Goal: Contribute content: Contribute content

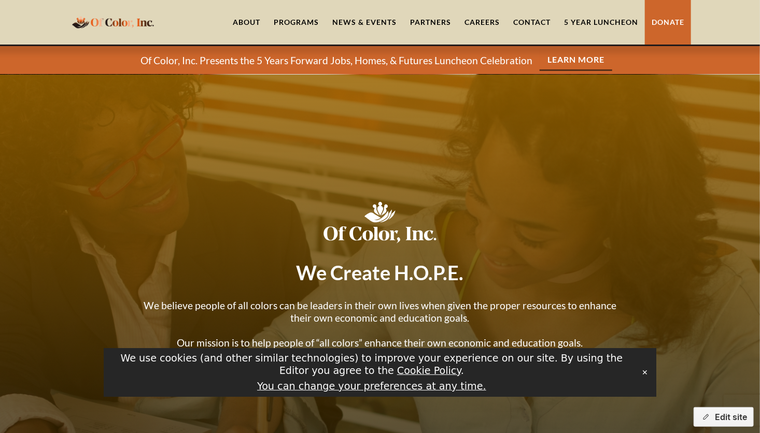
click at [570, 57] on link "Learn More" at bounding box center [575, 60] width 73 height 21
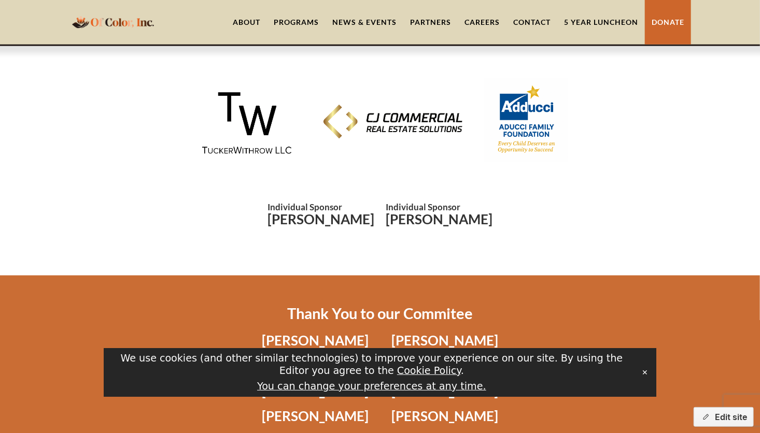
scroll to position [2414, 0]
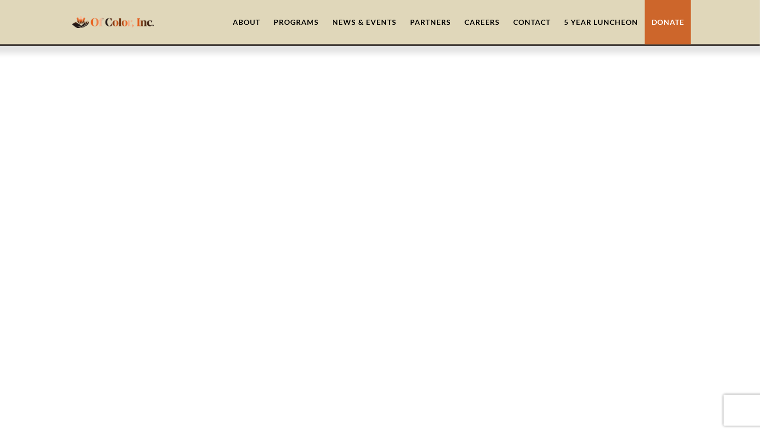
scroll to position [861, 0]
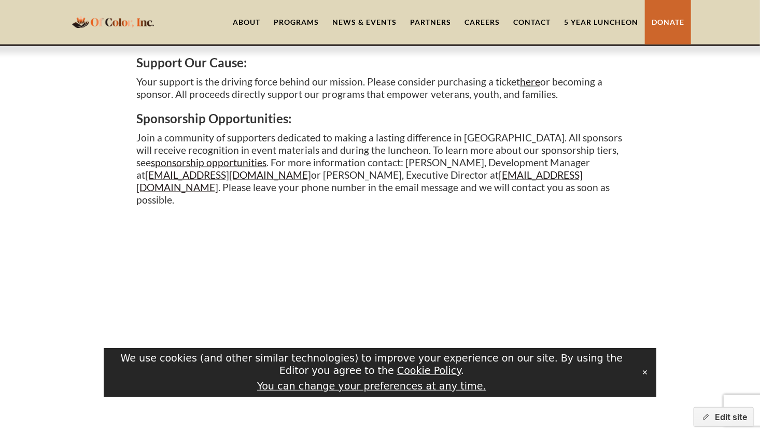
scroll to position [529, 0]
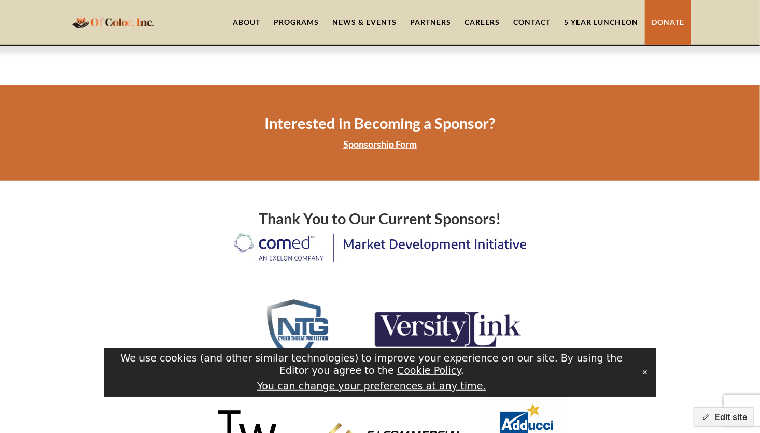
scroll to position [2119, 0]
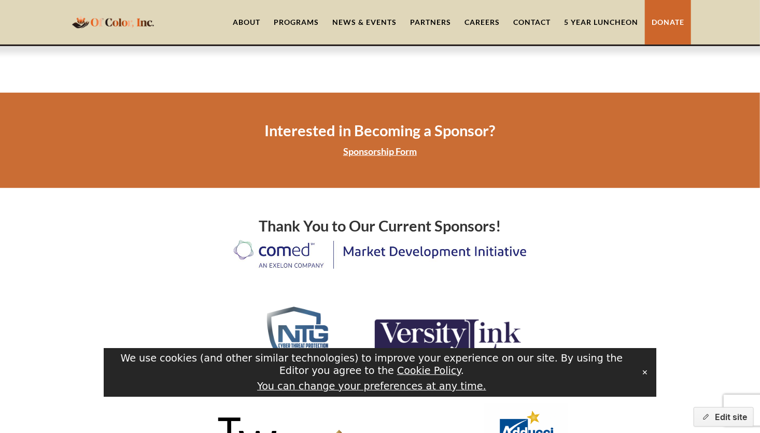
click at [382, 146] on link "Sponsorship Form" at bounding box center [380, 151] width 74 height 11
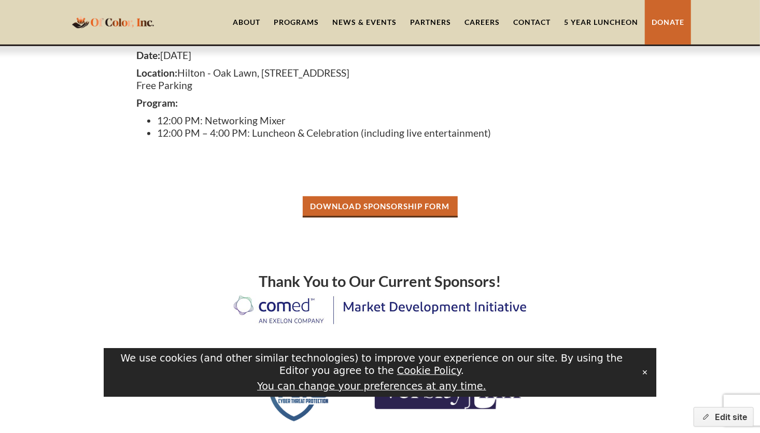
scroll to position [239, 0]
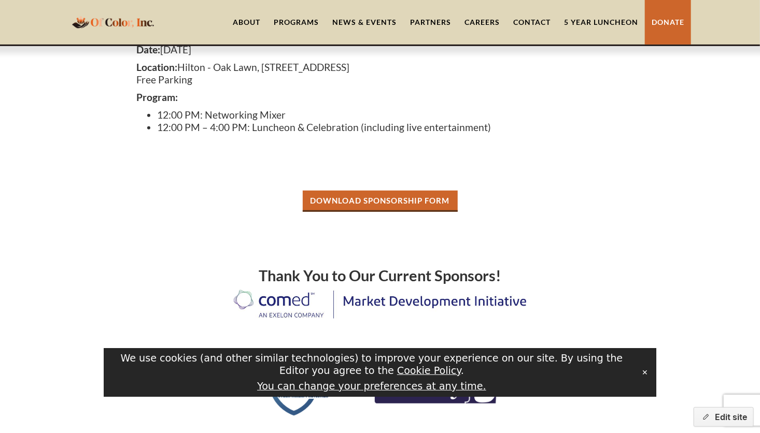
click at [389, 199] on link "Download Sponsorship Form" at bounding box center [380, 201] width 155 height 21
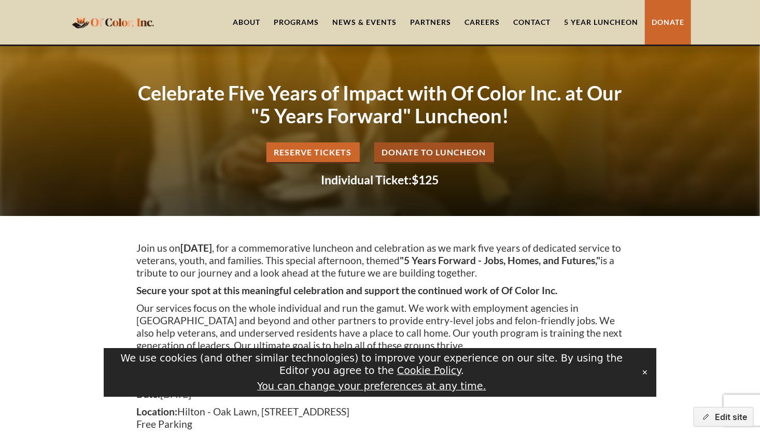
click at [359, 27] on link "News & Events" at bounding box center [364, 22] width 78 height 45
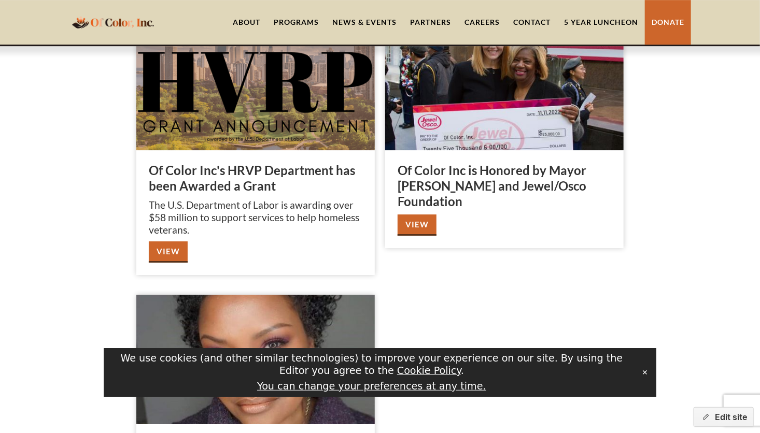
scroll to position [1589, 0]
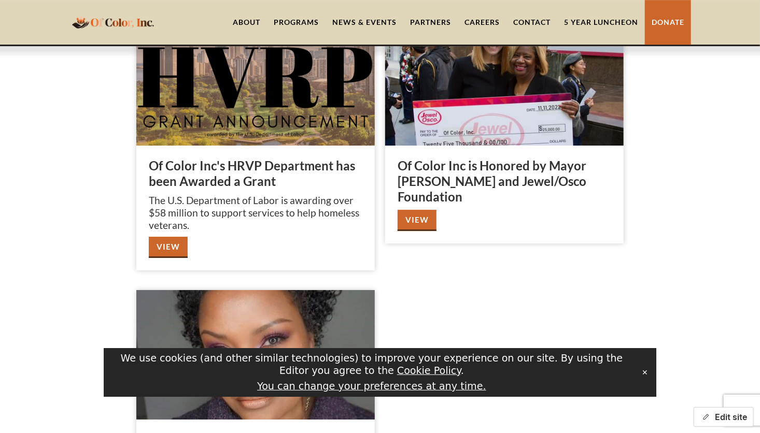
click at [727, 415] on button "Edit site" at bounding box center [723, 417] width 60 height 20
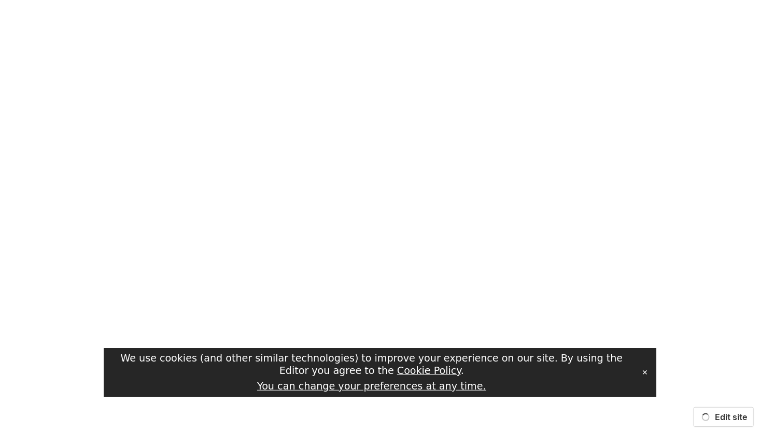
scroll to position [0, 0]
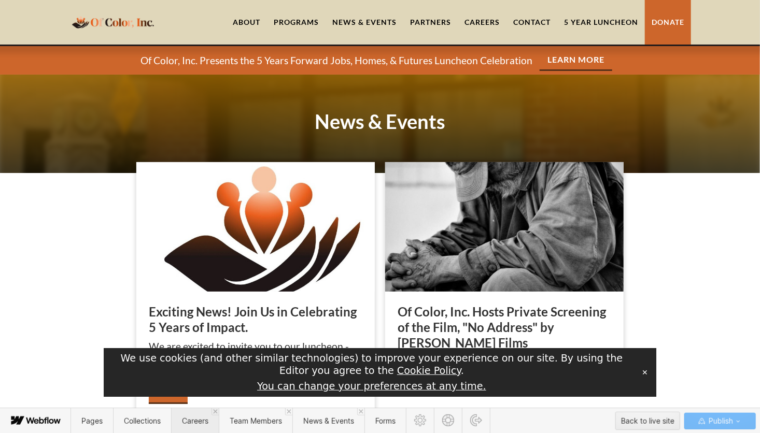
click at [195, 420] on span "Careers" at bounding box center [195, 421] width 26 height 9
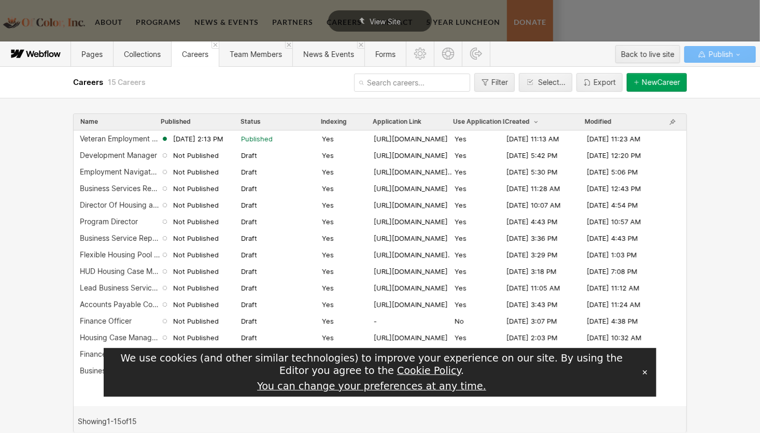
click at [651, 87] on button "New Career" at bounding box center [656, 82] width 60 height 19
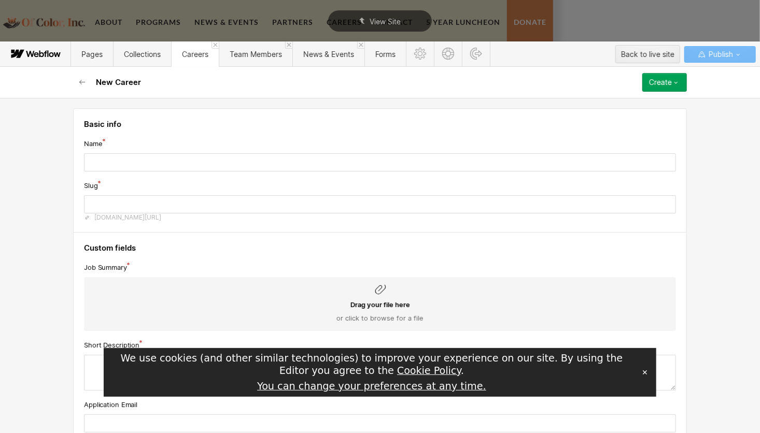
click at [374, 291] on icon at bounding box center [380, 289] width 12 height 12
click at [0, 0] on input "Drag your file here or click to browse for a file" at bounding box center [0, 0] width 0 height 0
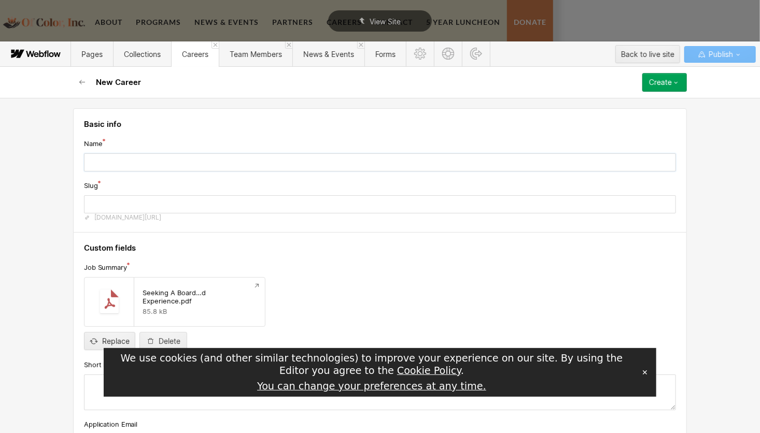
click at [123, 156] on input "text" at bounding box center [380, 162] width 592 height 18
type input "B"
type input "b"
type input "Bo"
type input "bo"
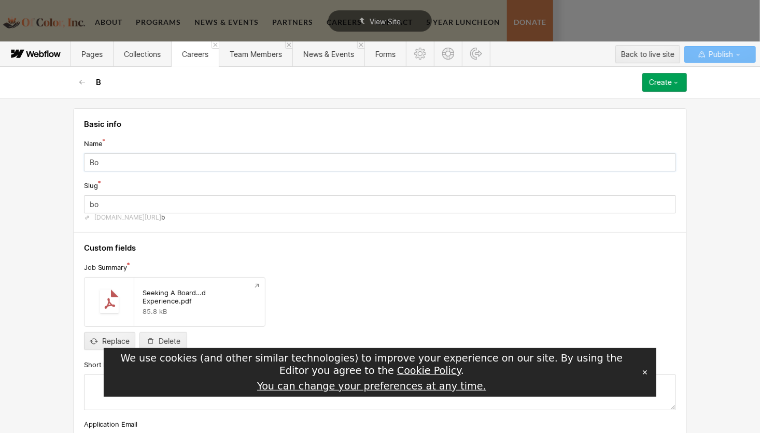
type input "Boa"
type input "boa"
type input "Boar"
type input "boar"
type input "Board"
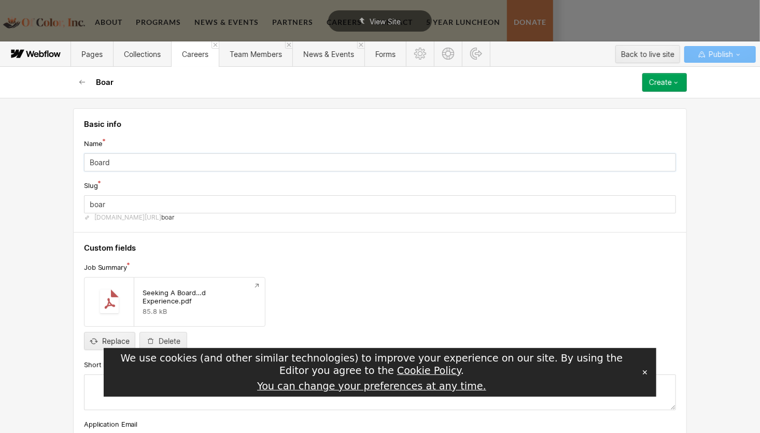
type input "board"
type input "Board M"
type input "board-m"
type input "Board Me"
type input "board-me"
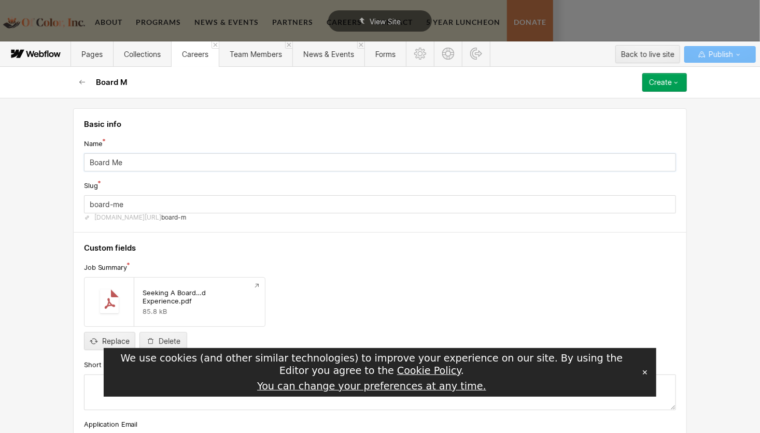
type input "Board Mem"
type input "board-mem"
type input "Board Memb"
type input "board-memb"
type input "Board Membe"
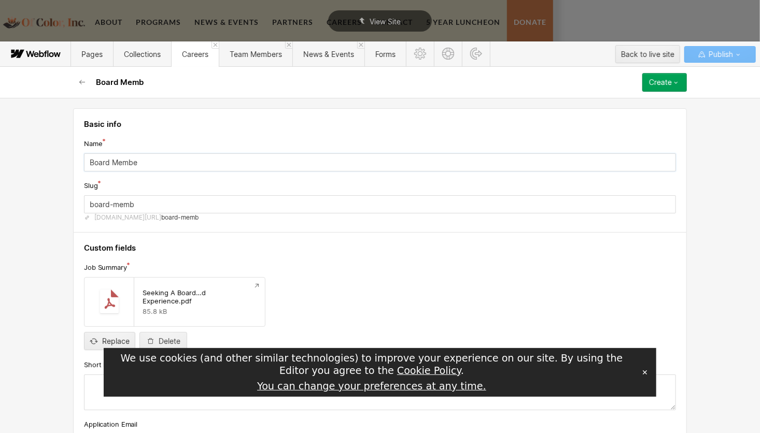
type input "board-membe"
type input "Board Member"
type input "board-member"
type input "Board Member w"
type input "board-member-w"
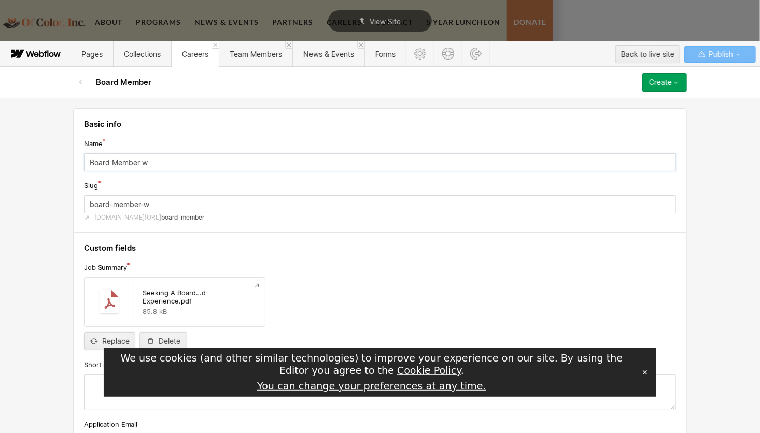
type input "Board Member wi"
type input "board-member-wi"
type input "Board Member wit"
type input "board-member-wit"
type input "Board Member with"
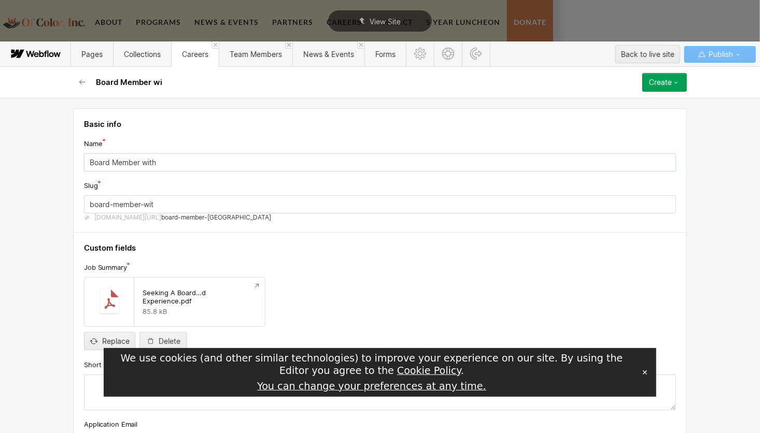
type input "board-member-with"
type input "Board Member with L"
type input "board-member-with-l"
type input "Board Member with Li"
type input "board-member-with-li"
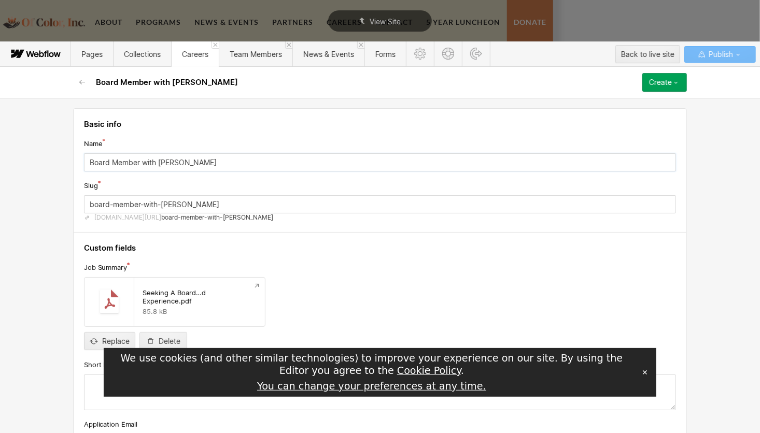
type input "Board Member with Liv"
type input "board-member-with-liv"
type input "Board Member with Live"
type input "board-member-with-live"
type input "Board Member with Lived"
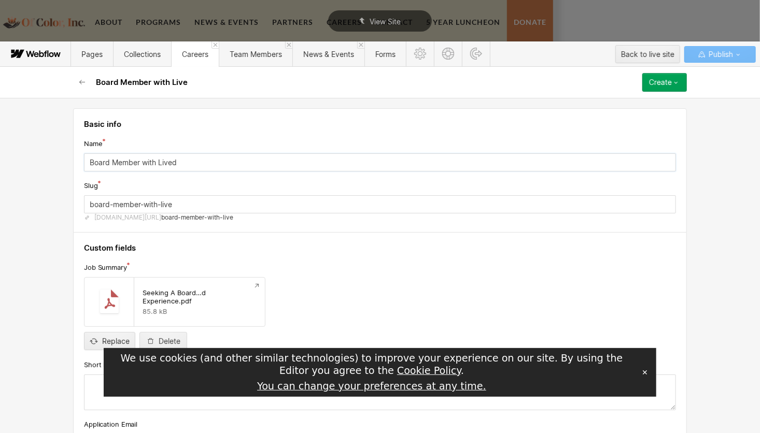
type input "board-member-with-lived"
type input "Board Member with Lived E"
type input "board-member-with-lived-e"
type input "Board Member with Lived Ex"
type input "board-member-with-lived-ex"
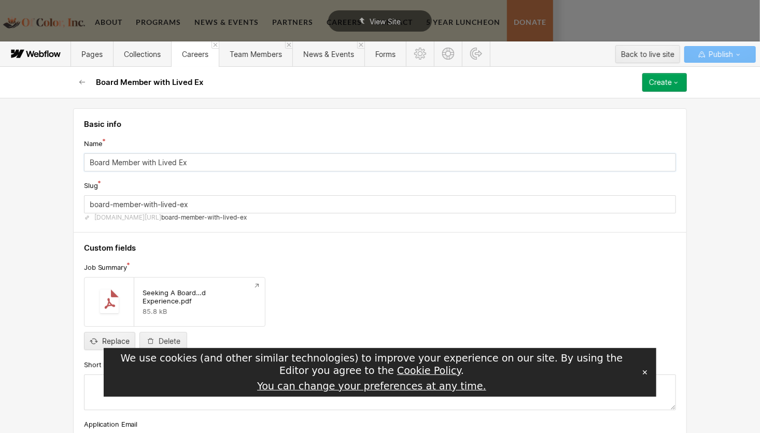
type input "Board Member with Lived Exp"
type input "board-member-with-lived-exp"
type input "Board Member with Lived Expe"
type input "board-member-with-lived-expe"
type input "Board Member with Lived Exper"
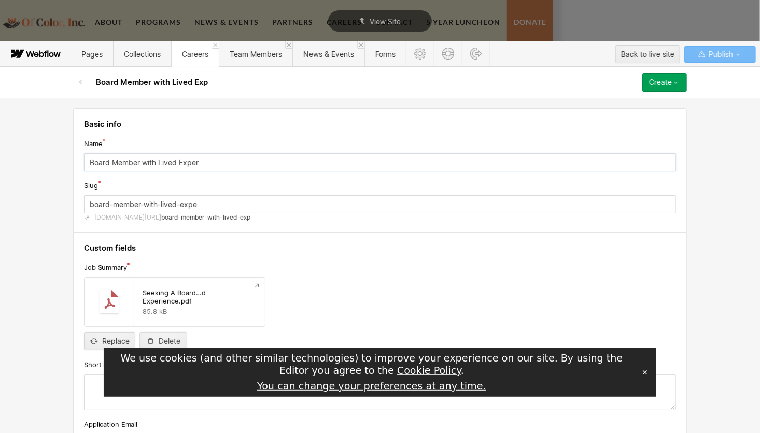
type input "board-member-with-lived-exper"
type input "Board Member with Lived Experi"
type input "board-member-with-lived-experi"
type input "Board Member with Lived Experie"
type input "board-member-with-lived-experie"
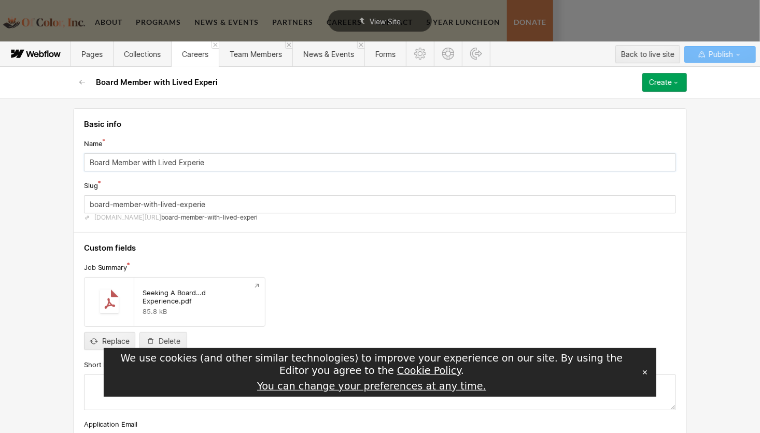
type input "Board Member with Lived Experien"
type input "board-member-with-lived-experien"
type input "Board Member with Lived Experienc"
type input "board-member-with-lived-experienc"
type input "Board Member with Lived Experience"
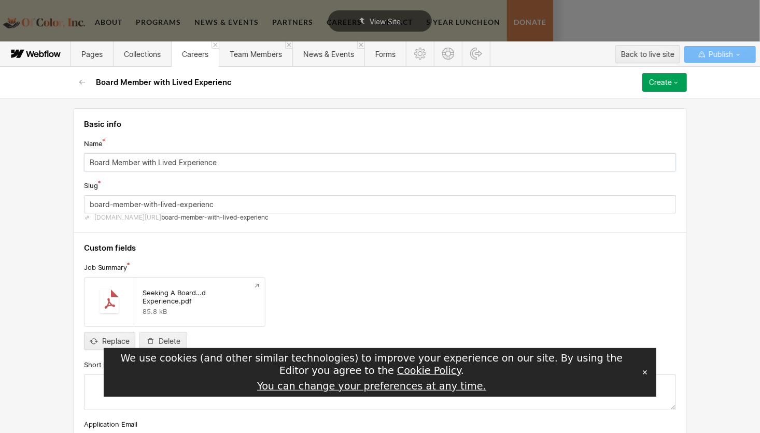
type input "board-member-with-lived-experience"
type input "Board Member with Lived Experienceo"
type input "board-member-with-lived-experienceo"
type input "Board Member with Lived Experienceof"
type input "board-member-with-lived-experienceof"
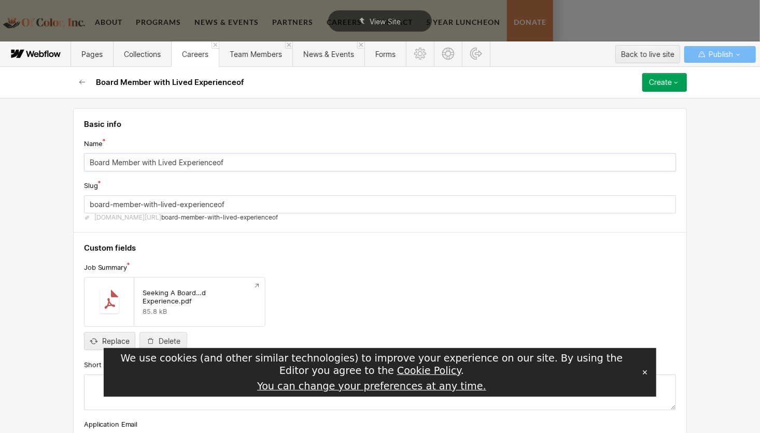
type input "Board Member with Lived Experienceo"
type input "board-member-with-lived-experienceo"
type input "Board Member with Lived Experience"
type input "board-member-with-lived-experience"
click at [107, 160] on input "Board Member with Lived Experience" at bounding box center [380, 162] width 592 height 18
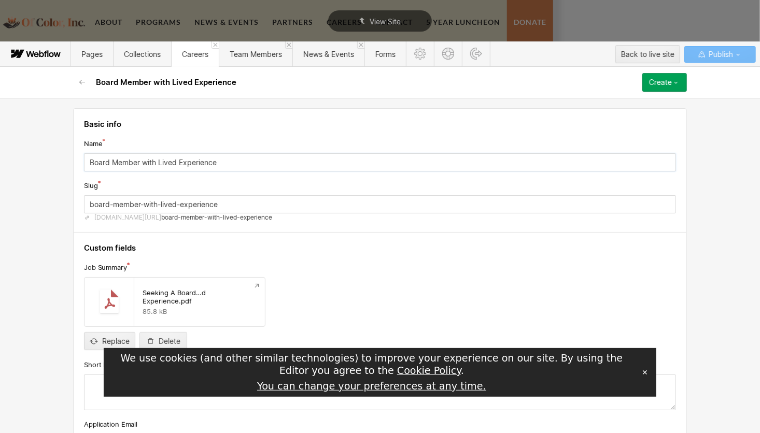
type input "Board oMember with Lived Experience"
type input "board-omember-with-lived-experience"
type input "Board ofMember with Lived Experience"
type input "board-ofmember-with-lived-experience"
type input "Board of Member with Lived Experience"
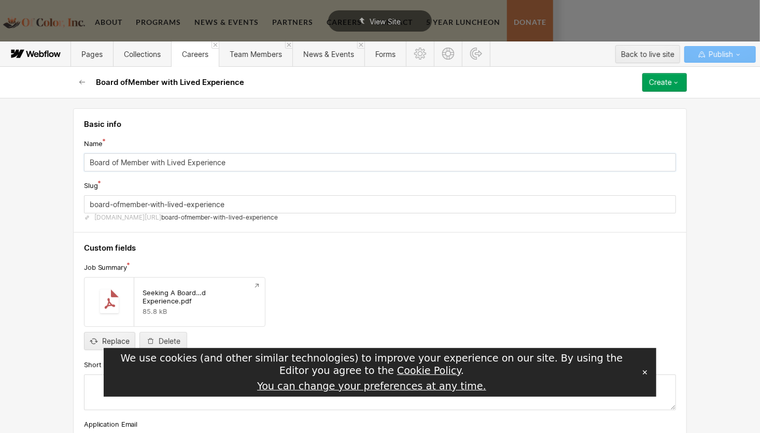
type input "board-of-member-with-lived-experience"
type input "Board of DMember with Lived Experience"
type input "board-of-dmember-with-lived-experience"
type input "Board of DiMember with Lived Experience"
type input "board-of-dimember-with-lived-experience"
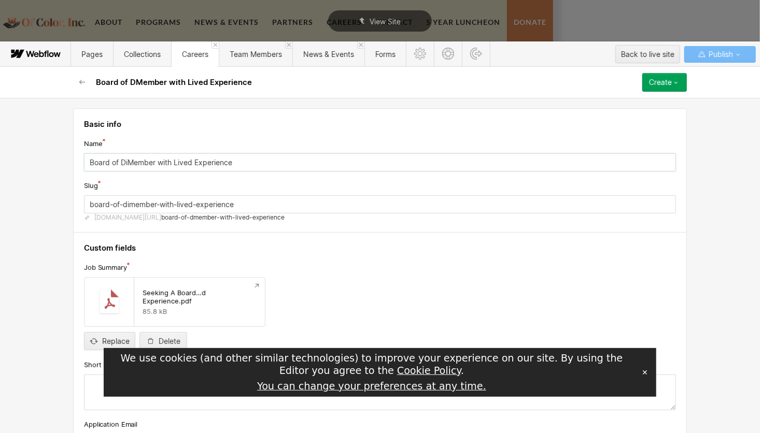
type input "Board of DirMember with Lived Experience"
type input "board-of-dirmember-with-lived-experience"
type input "Board of DireMember with Lived Experience"
type input "board-of-diremember-with-lived-experience"
type input "Board of DirecMember with Lived Experience"
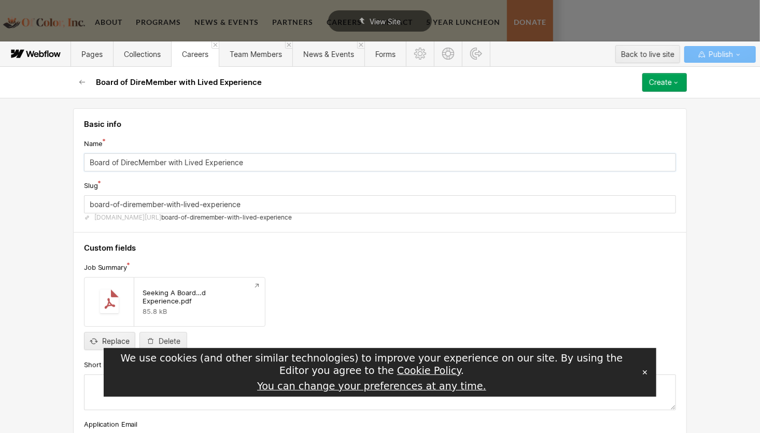
type input "board-of-direcmember-with-lived-experience"
type input "Board of DirectMember with Lived Experience"
type input "board-of-directmember-with-lived-experience"
type input "Board of DirectoMember with Lived Experience"
type input "board-of-directomember-with-lived-experience"
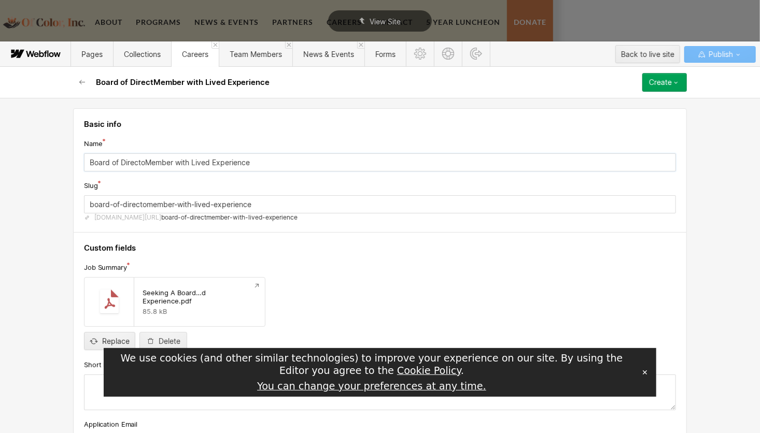
type input "Board of DirectorMember with Lived Experience"
type input "board-of-directormember-with-lived-experience"
type input "Board of DirectorsMember with Lived Experience"
type input "board-of-directorsmember-with-lived-experience"
type input "Board of Directors Member with Lived Experience"
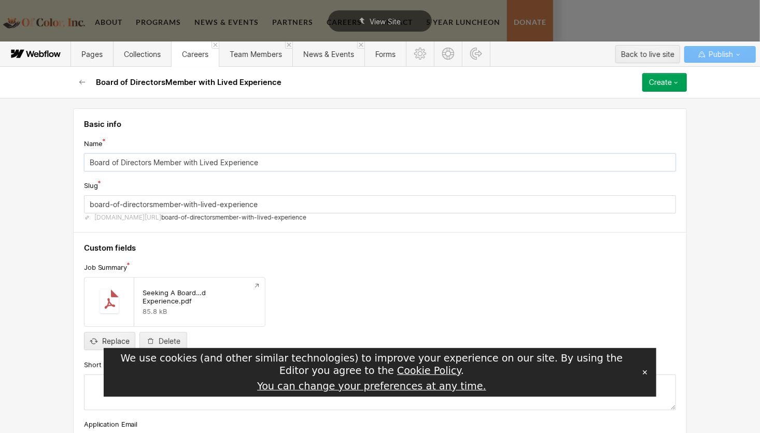
type input "board-of-directors-member-with-lived-experience"
drag, startPoint x: 87, startPoint y: 163, endPoint x: 298, endPoint y: 163, distance: 211.4
click at [298, 163] on input "Board of Directors Member with Lived Experience" at bounding box center [380, 162] width 592 height 18
paste input "Seeking A Board"
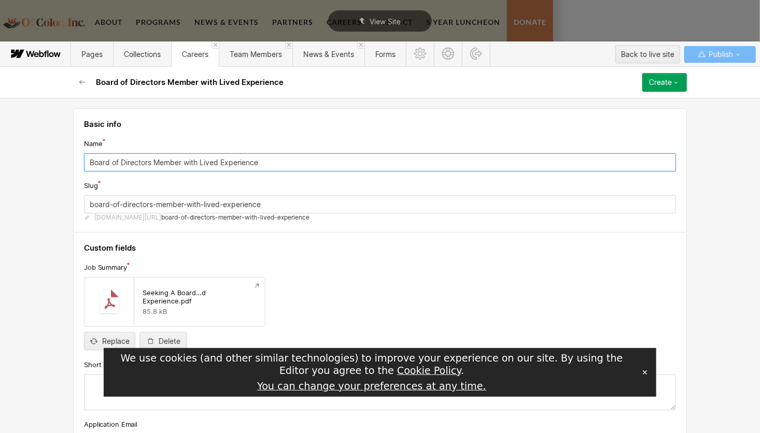
type input "Seeking A Board Member with Lived Experience"
type input "seeking-a-board-member-with-lived-experience"
type input "Seeking A Board Member with Lived Experience"
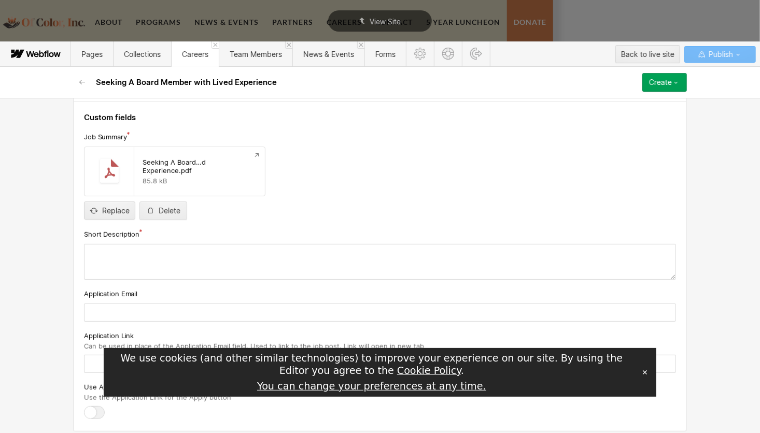
scroll to position [137, 0]
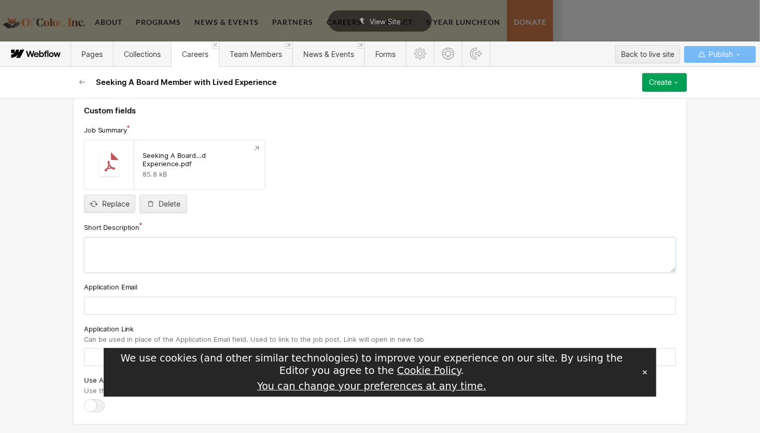
click at [124, 242] on textarea at bounding box center [380, 255] width 592 height 36
paste textarea "Of Color Inc was founded by an [DEMOGRAPHIC_DATA] [DEMOGRAPHIC_DATA] in [DATE] …"
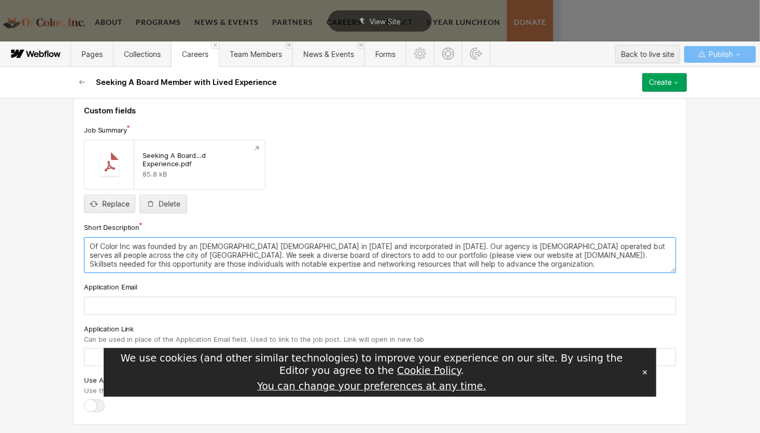
drag, startPoint x: 444, startPoint y: 262, endPoint x: 71, endPoint y: 227, distance: 374.2
click at [73, 227] on div "Custom fields Job Summary Seeking A Board…d Experience.pdf 85.8 kB Replace Dele…" at bounding box center [379, 260] width 613 height 330
paste textarea
type textarea "Of Color Inc was founded by an [DEMOGRAPHIC_DATA] [DEMOGRAPHIC_DATA] in [DATE] …"
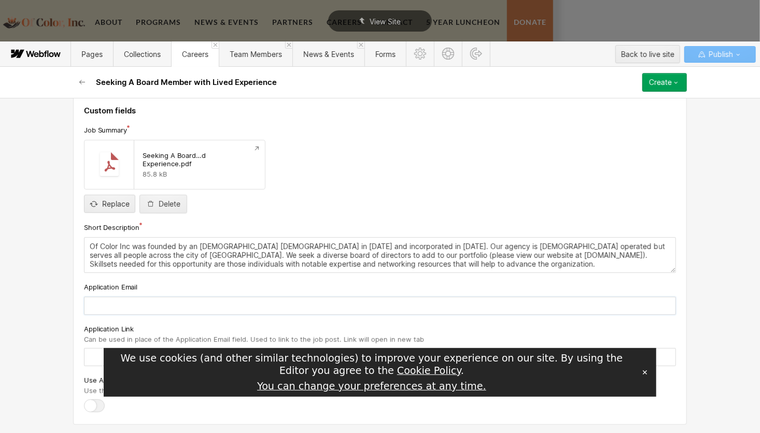
click at [102, 306] on input "email" at bounding box center [380, 306] width 592 height 18
type input "rwhite@ofcolorinc.org"
click at [510, 262] on textarea "Of Color Inc was founded by an [DEMOGRAPHIC_DATA] [DEMOGRAPHIC_DATA] in [DATE] …" at bounding box center [380, 255] width 592 height 36
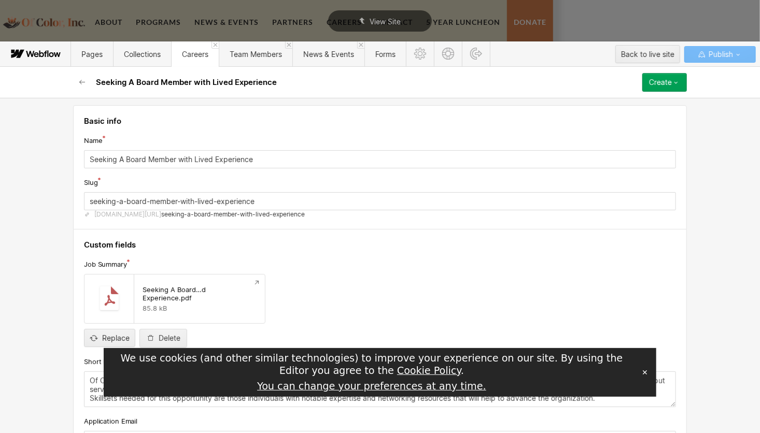
scroll to position [0, 0]
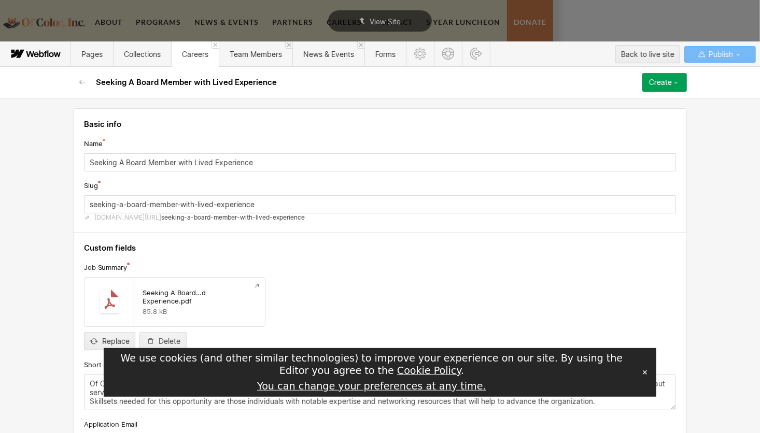
click at [678, 84] on icon "button" at bounding box center [676, 82] width 8 height 8
click at [624, 119] on span "Publish now" at bounding box center [608, 117] width 35 height 10
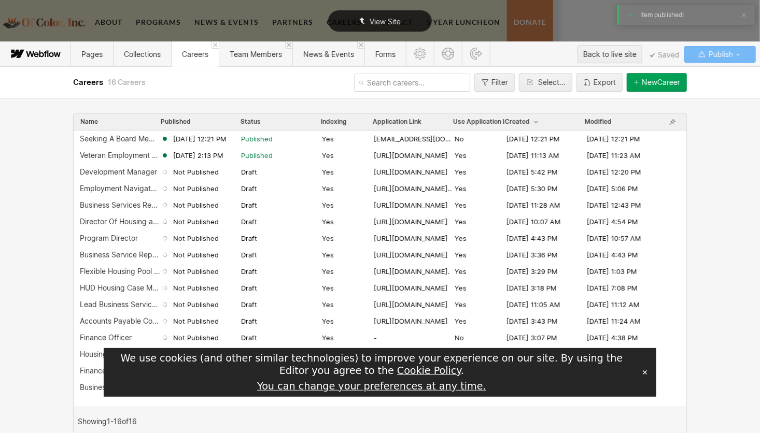
click at [388, 25] on div "View Site" at bounding box center [380, 20] width 104 height 21
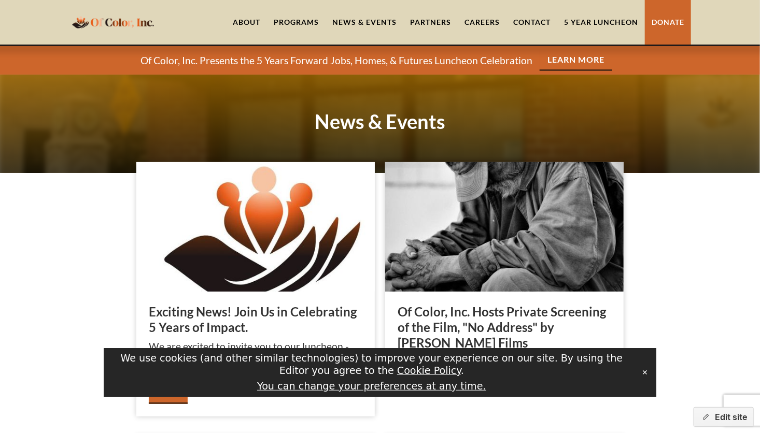
click at [475, 19] on link "Careers" at bounding box center [482, 22] width 49 height 45
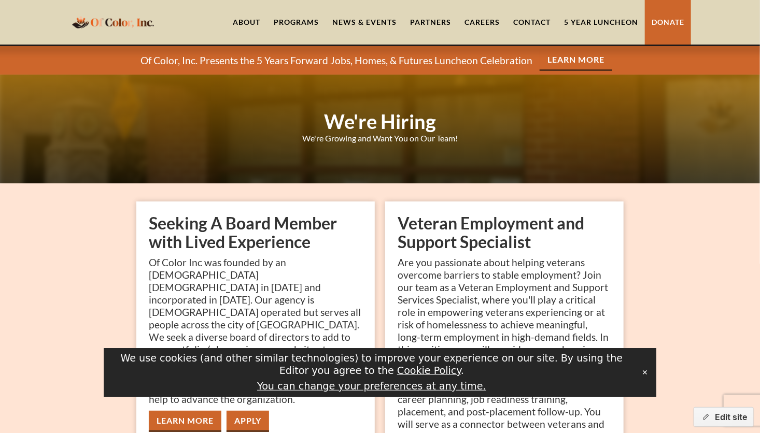
click at [677, 237] on div "Seeking A Board Member with Lived Experience Of Color Inc was founded by an [DE…" at bounding box center [380, 376] width 760 height 386
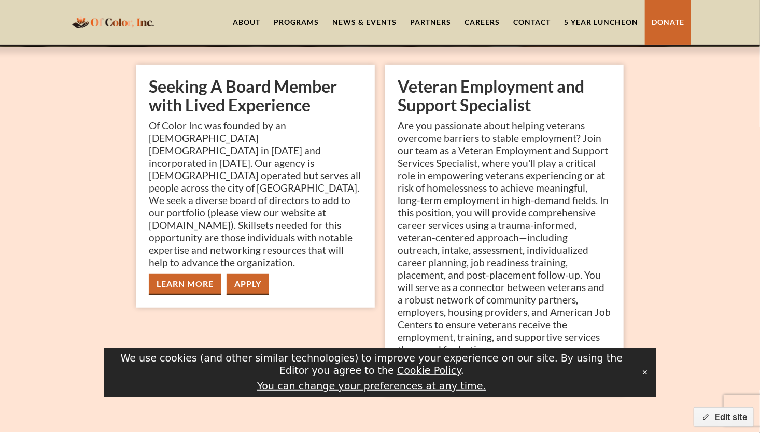
scroll to position [145, 0]
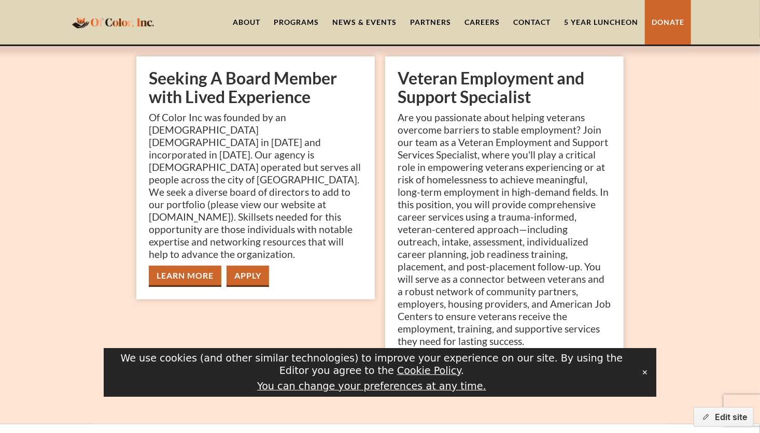
click at [185, 266] on link "Learn More" at bounding box center [185, 276] width 73 height 21
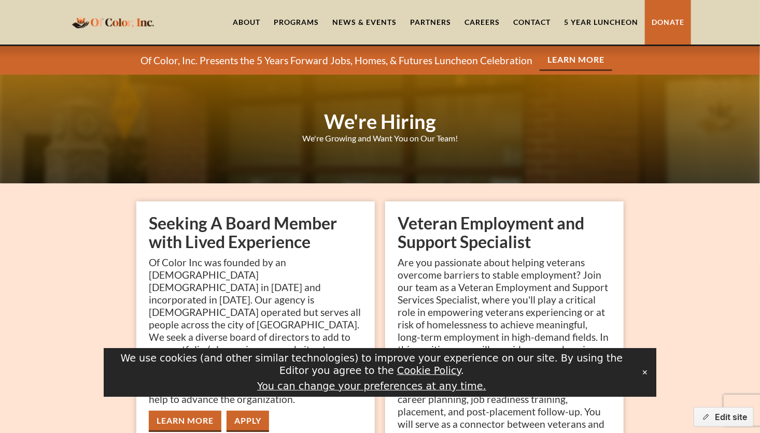
click at [245, 411] on link "Apply" at bounding box center [247, 421] width 42 height 21
click at [405, 190] on div "Seeking A Board Member with Lived Experience Of Color Inc was founded by an [DE…" at bounding box center [380, 376] width 760 height 386
click at [200, 284] on p "Of Color Inc was founded by an [DEMOGRAPHIC_DATA] [DEMOGRAPHIC_DATA] in [DATE] …" at bounding box center [255, 330] width 213 height 149
click at [210, 240] on h2 "Seeking A Board Member with Lived Experience" at bounding box center [255, 232] width 213 height 37
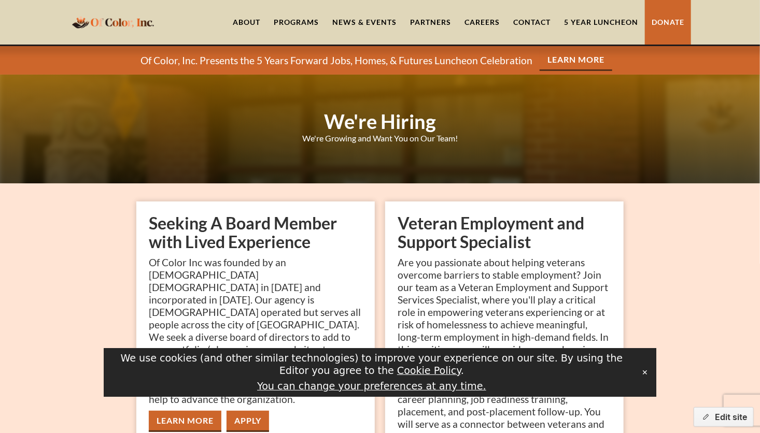
drag, startPoint x: 210, startPoint y: 240, endPoint x: 293, endPoint y: 289, distance: 96.4
click at [293, 289] on p "Of Color Inc was founded by an [DEMOGRAPHIC_DATA] [DEMOGRAPHIC_DATA] in [DATE] …" at bounding box center [255, 330] width 213 height 149
